Goal: Entertainment & Leisure: Consume media (video, audio)

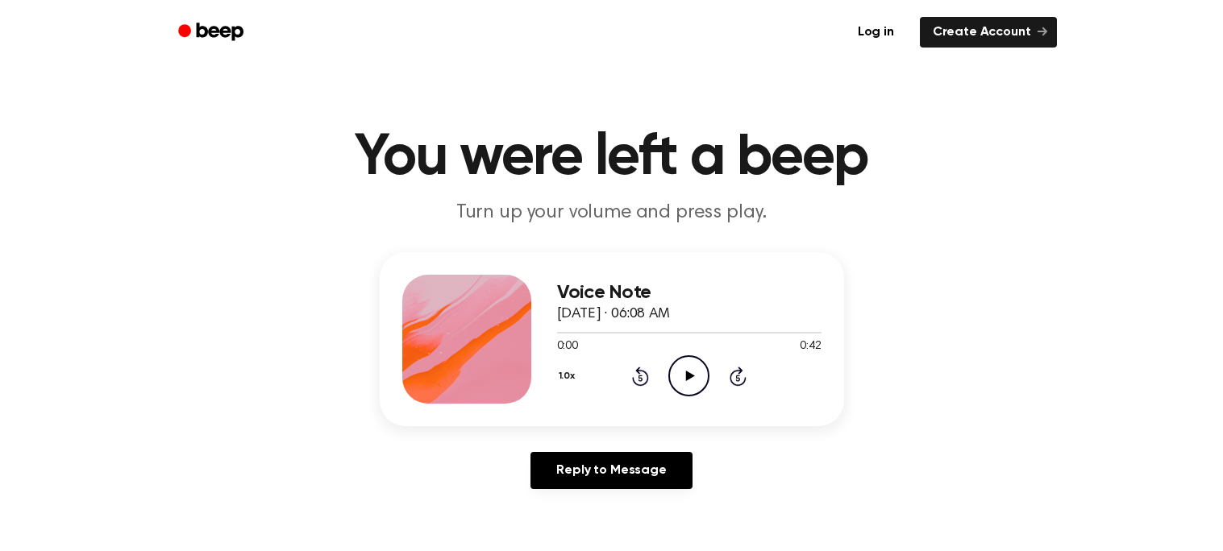
click at [687, 368] on icon "Play Audio" at bounding box center [688, 376] width 41 height 41
click at [690, 370] on icon "Pause Audio" at bounding box center [688, 376] width 41 height 41
click at [690, 370] on icon "Play Audio" at bounding box center [688, 376] width 41 height 41
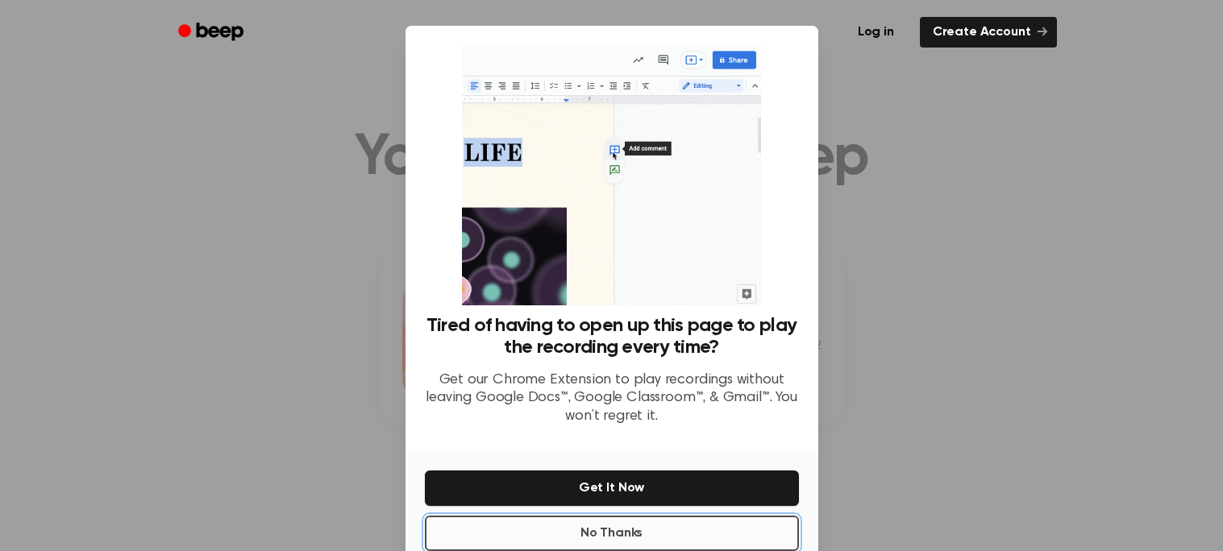
click at [501, 532] on button "No Thanks" at bounding box center [612, 533] width 374 height 35
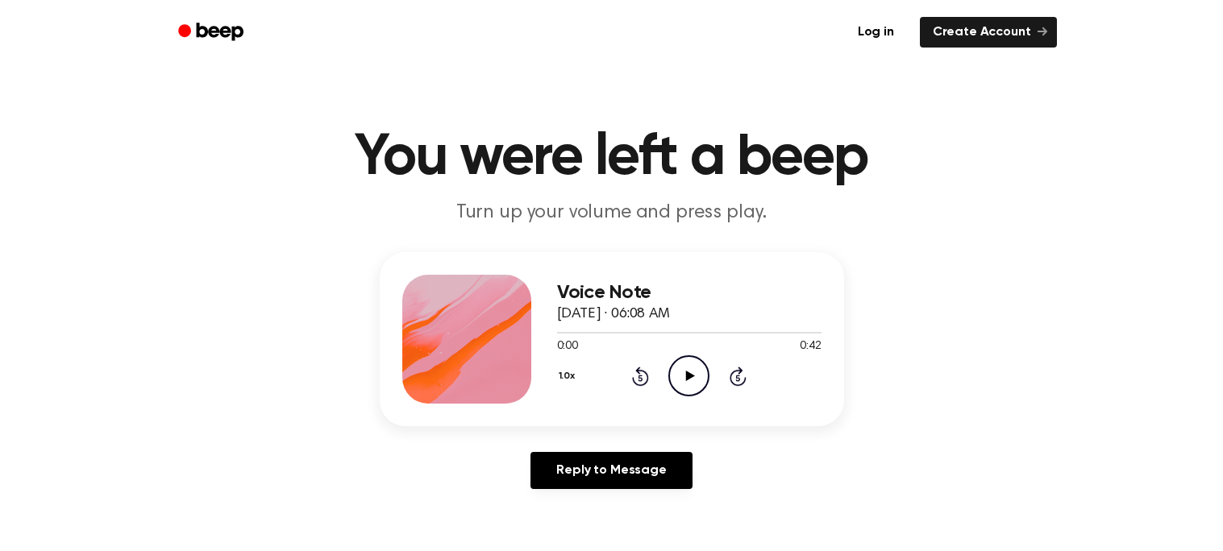
click at [680, 377] on icon "Play Audio" at bounding box center [688, 376] width 41 height 41
click at [680, 377] on icon "Pause Audio" at bounding box center [688, 376] width 41 height 41
click at [692, 364] on icon "Play Audio" at bounding box center [688, 376] width 41 height 41
click at [638, 371] on icon at bounding box center [640, 376] width 17 height 19
click at [641, 373] on icon "Rewind 5 seconds" at bounding box center [640, 376] width 18 height 21
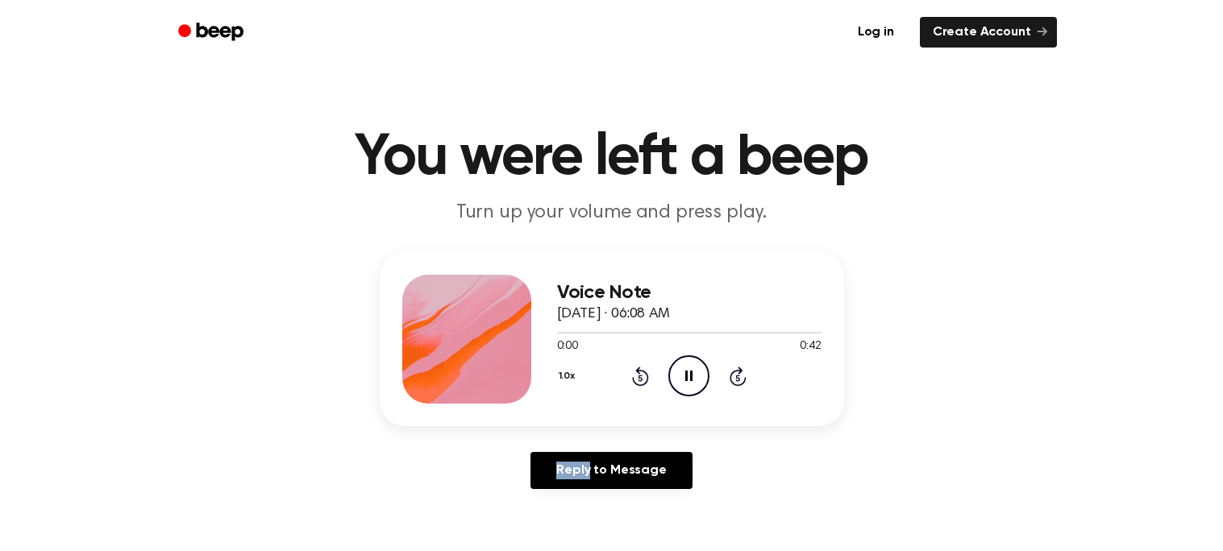
click at [641, 373] on icon "Rewind 5 seconds" at bounding box center [640, 376] width 18 height 21
click at [698, 377] on icon "Play Audio" at bounding box center [688, 376] width 41 height 41
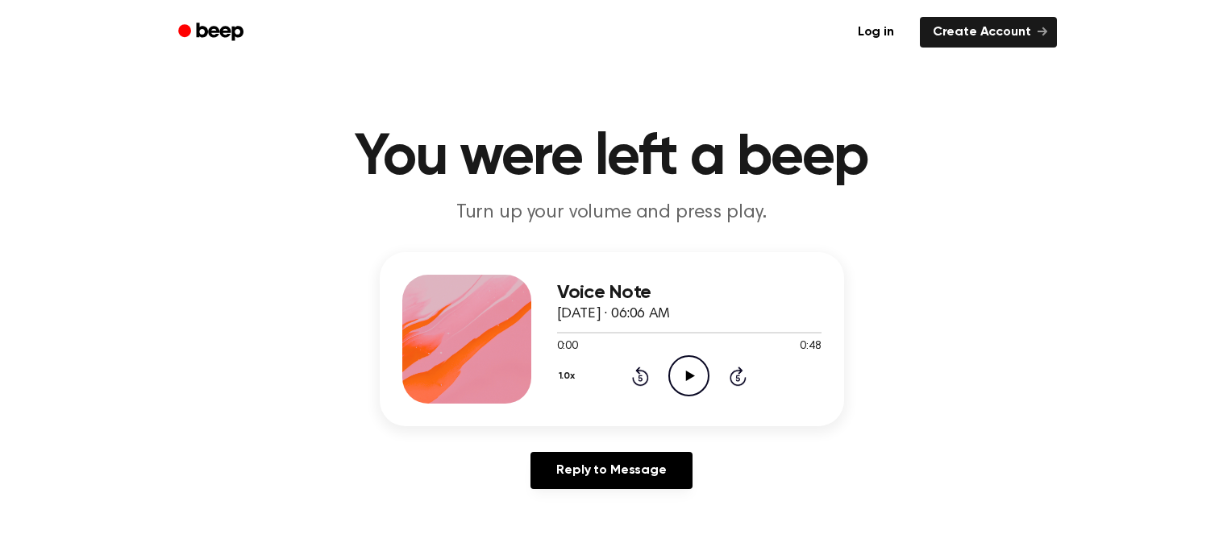
click at [687, 382] on icon "Play Audio" at bounding box center [688, 376] width 41 height 41
click at [687, 382] on icon "Pause Audio" at bounding box center [688, 376] width 41 height 41
click at [687, 382] on icon "Play Audio" at bounding box center [688, 376] width 41 height 41
click at [687, 382] on icon "Pause Audio" at bounding box center [688, 376] width 41 height 41
click at [687, 382] on icon "Play Audio" at bounding box center [688, 376] width 41 height 41
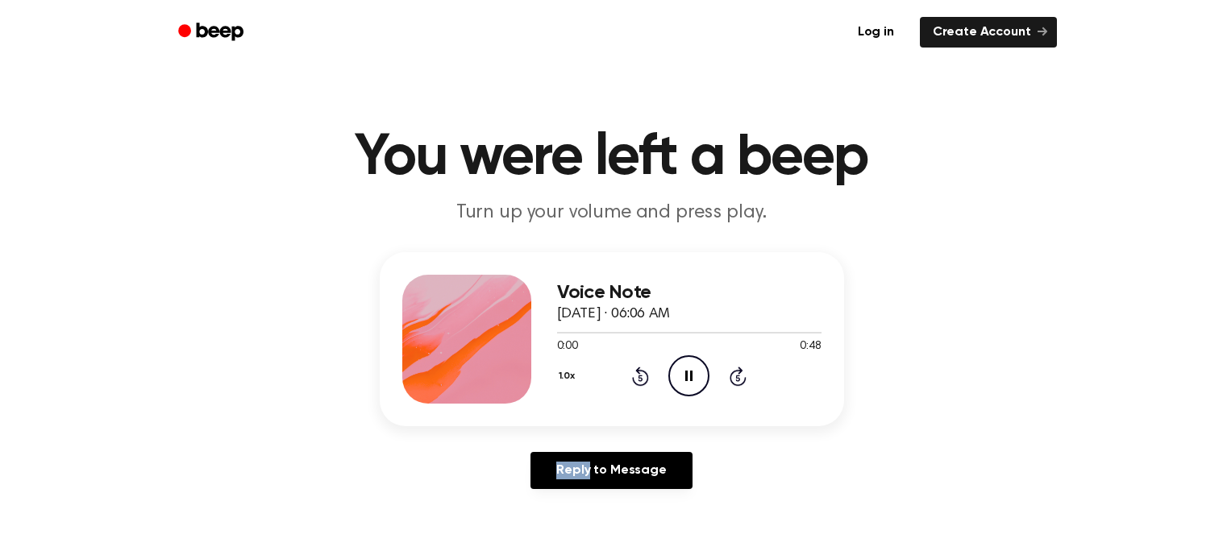
click at [687, 382] on icon "Pause Audio" at bounding box center [688, 376] width 41 height 41
click at [687, 382] on icon "Play Audio" at bounding box center [688, 376] width 41 height 41
click at [687, 382] on icon "Pause Audio" at bounding box center [688, 376] width 41 height 41
click at [687, 382] on icon "Play Audio" at bounding box center [688, 376] width 41 height 41
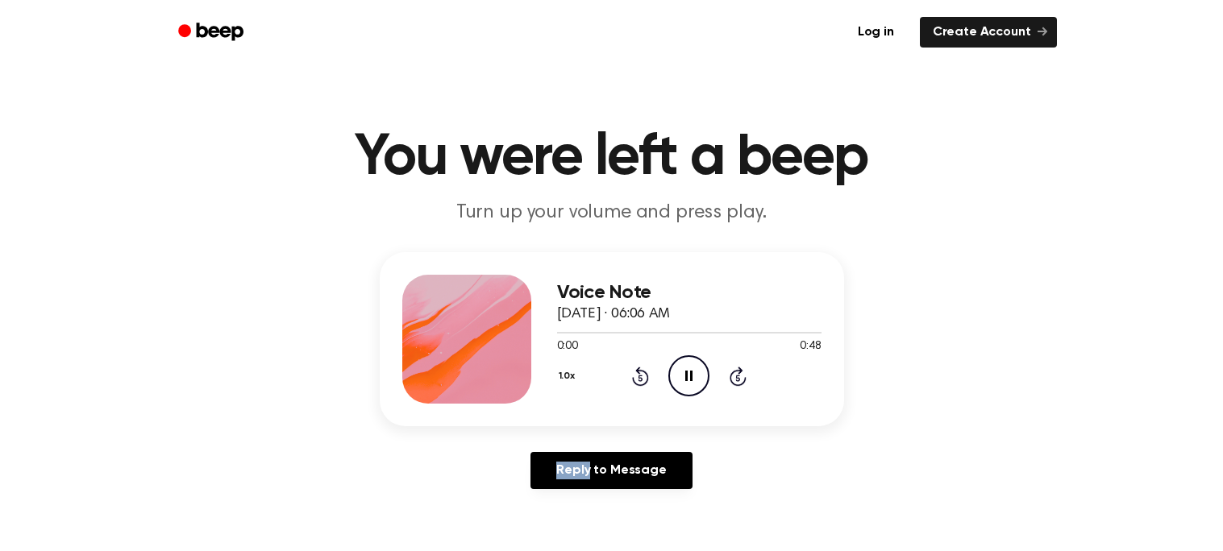
click at [687, 382] on icon "Pause Audio" at bounding box center [688, 376] width 41 height 41
click at [687, 382] on icon "Play Audio" at bounding box center [688, 376] width 41 height 41
click at [687, 382] on icon "Pause Audio" at bounding box center [688, 376] width 41 height 41
click at [687, 382] on icon "Play Audio" at bounding box center [688, 376] width 41 height 41
click at [687, 382] on icon "Pause Audio" at bounding box center [688, 376] width 41 height 41
